Goal: Share content

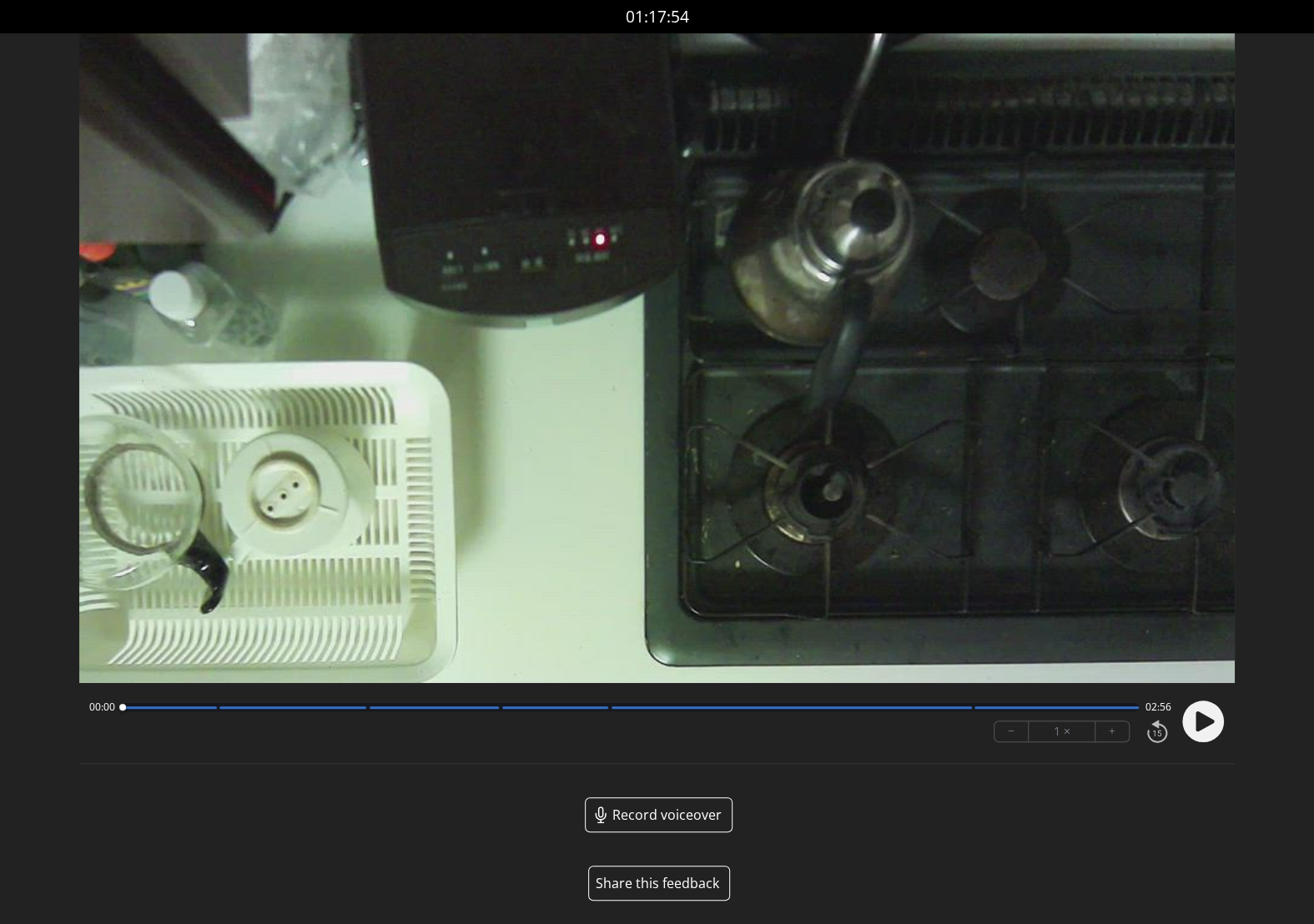
click at [670, 885] on button "Share this feedback" at bounding box center [658, 883] width 141 height 35
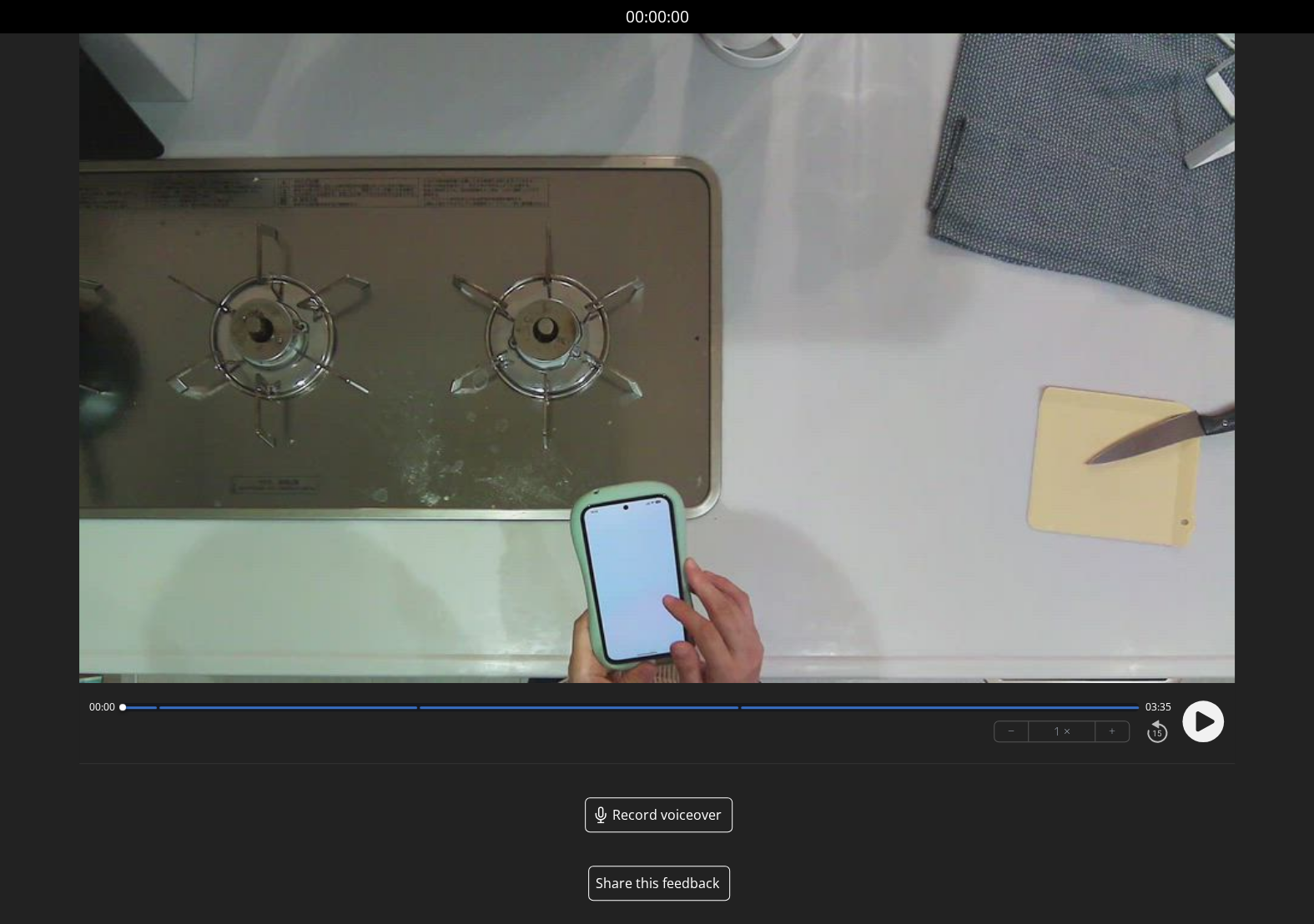
click at [651, 886] on button "Share this feedback" at bounding box center [658, 883] width 141 height 35
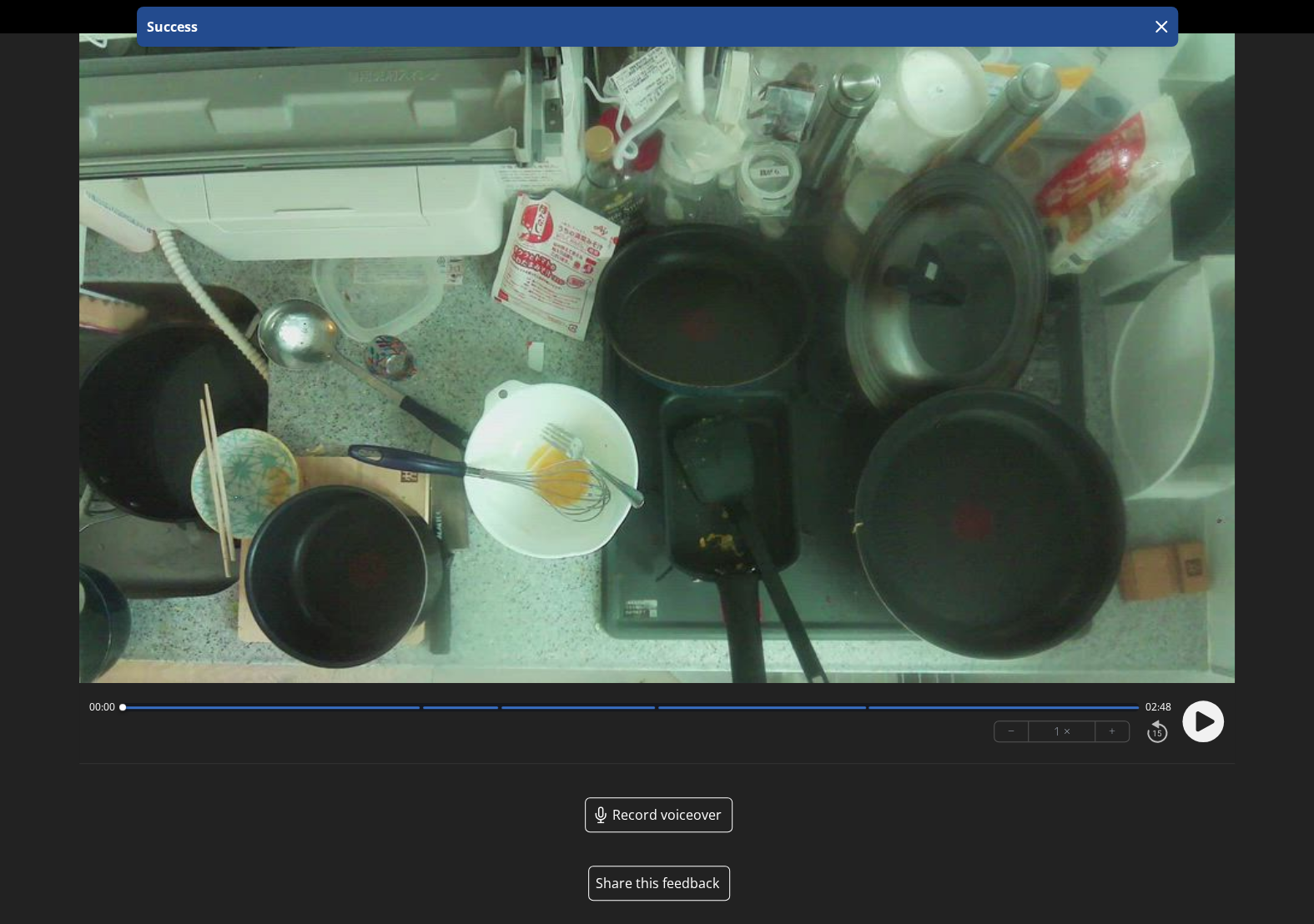
click at [651, 887] on button "Share this feedback" at bounding box center [658, 883] width 141 height 35
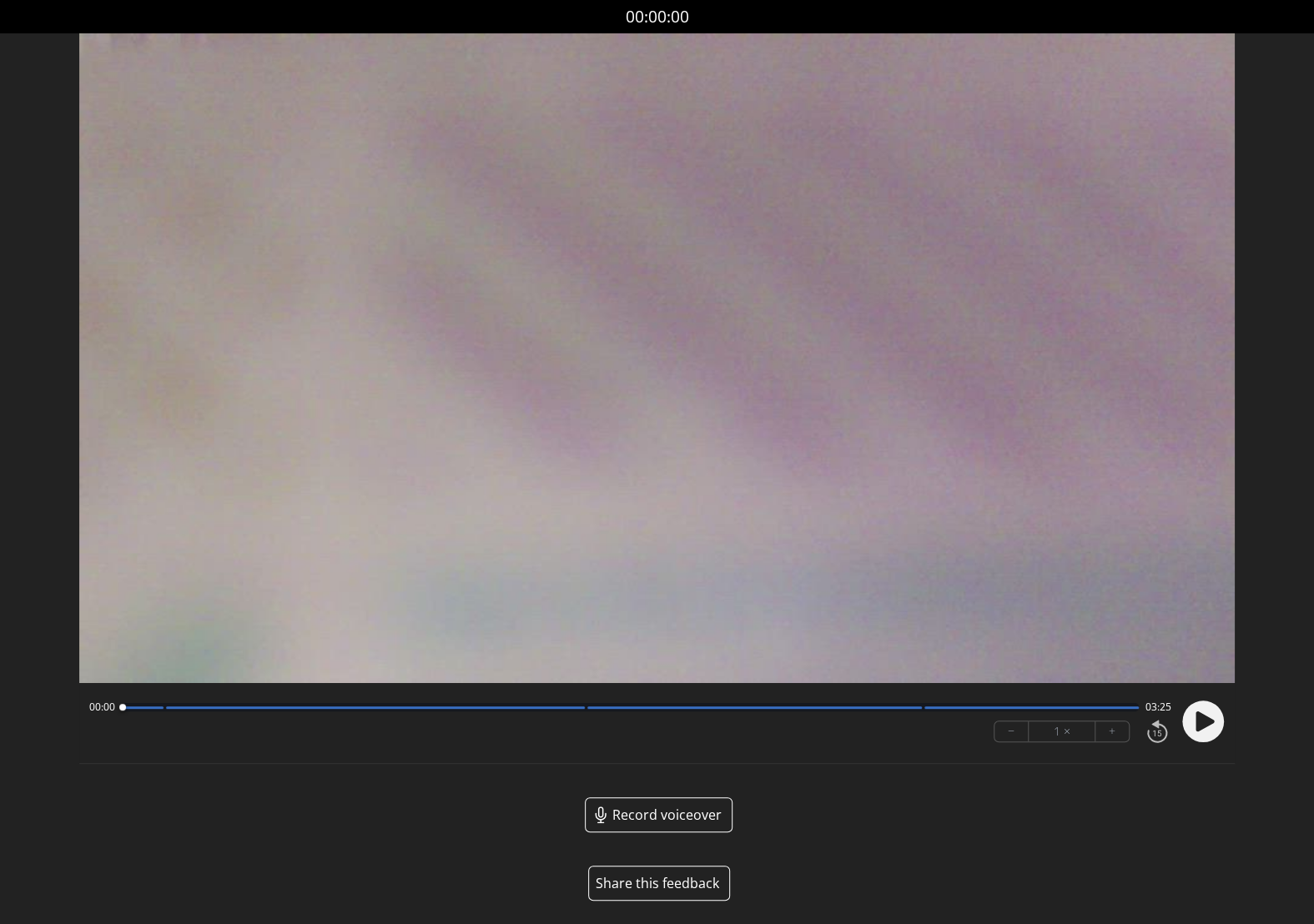
click at [666, 879] on button "Share this feedback" at bounding box center [658, 883] width 141 height 35
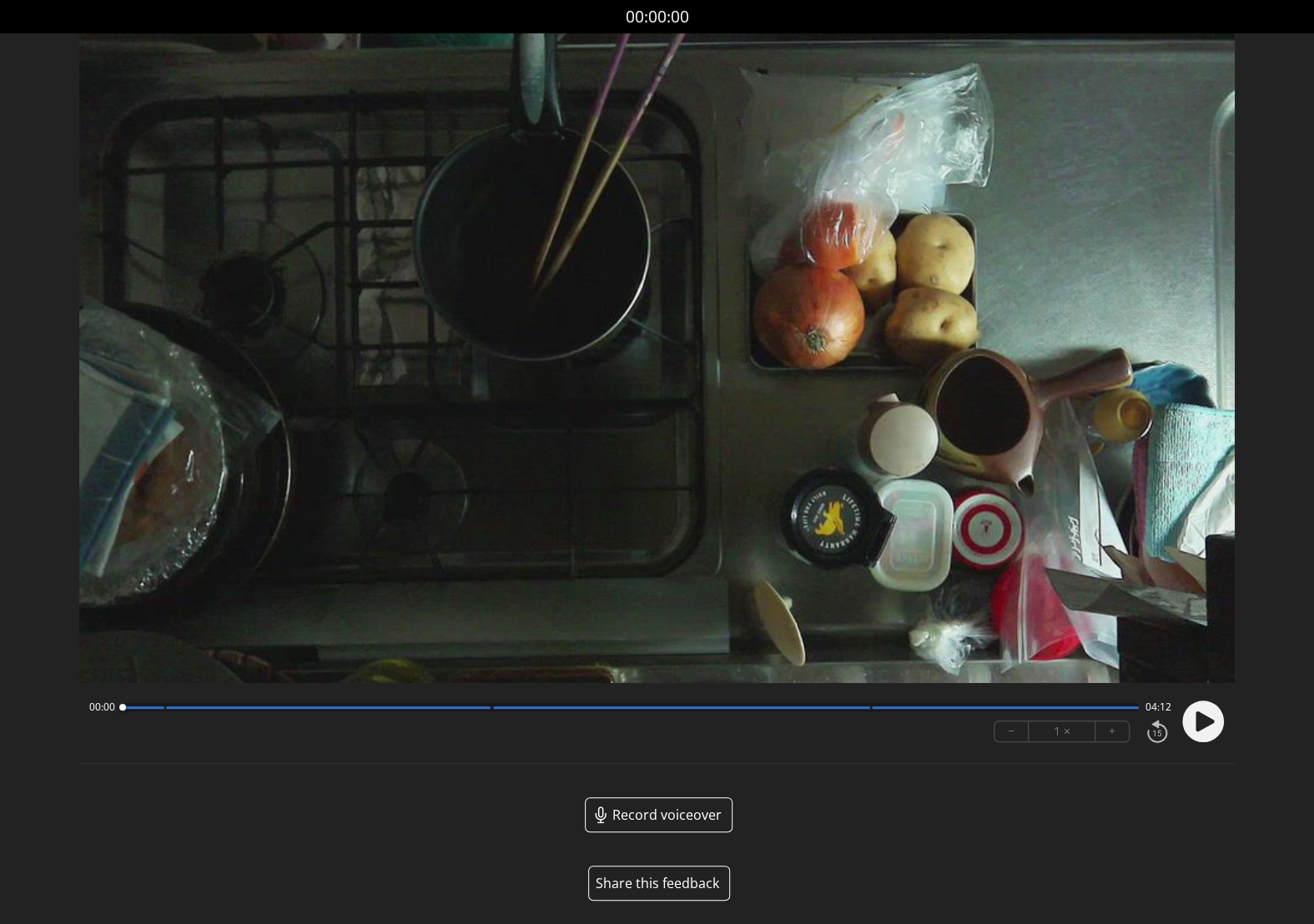
click at [686, 881] on button "Share this feedback" at bounding box center [658, 883] width 141 height 35
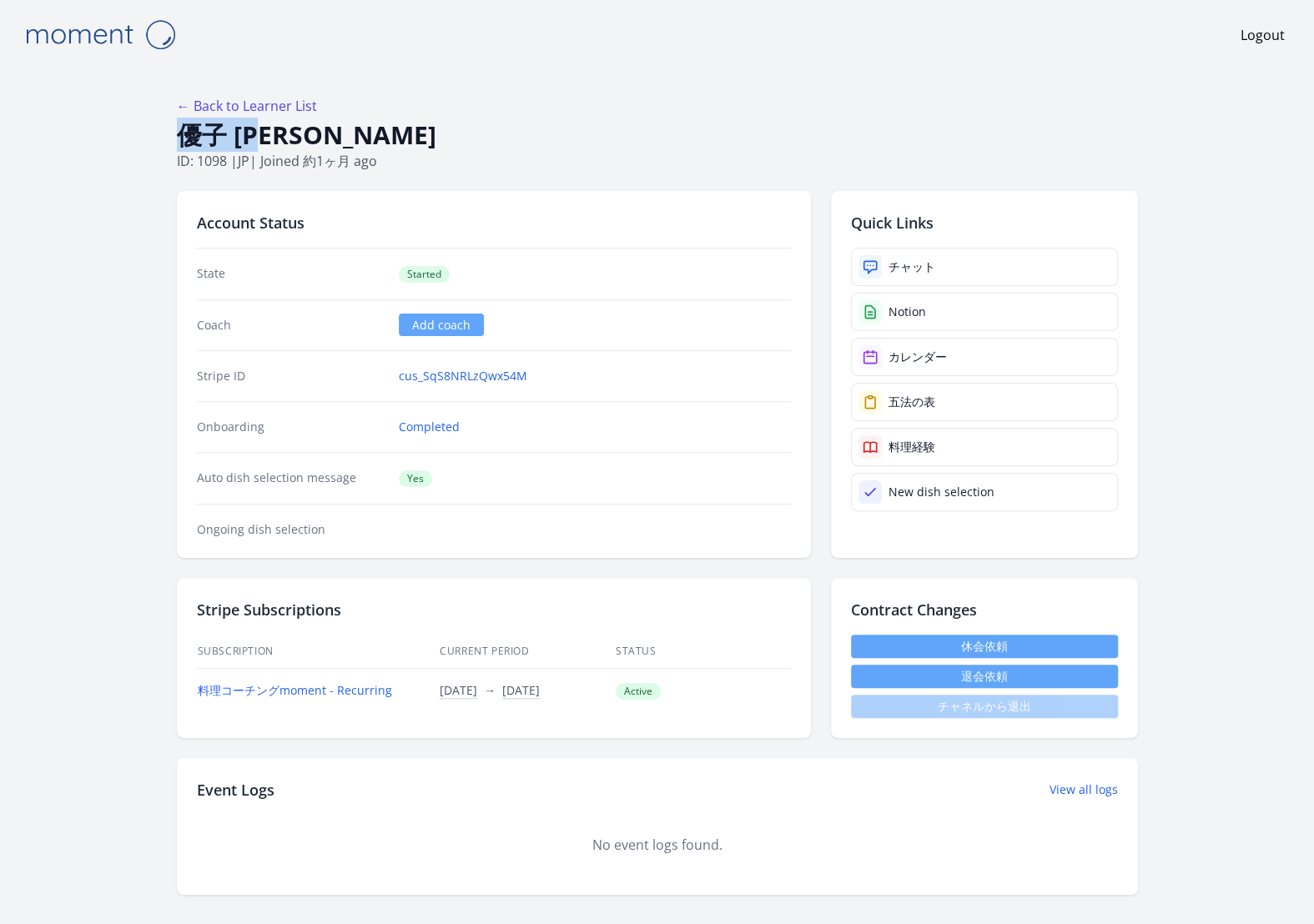
drag, startPoint x: 290, startPoint y: 141, endPoint x: 182, endPoint y: 141, distance: 108.0
click at [182, 141] on h1 "優子 [PERSON_NAME]" at bounding box center [657, 135] width 961 height 32
copy h1 "優子 [PERSON_NAME]"
